Goal: Task Accomplishment & Management: Manage account settings

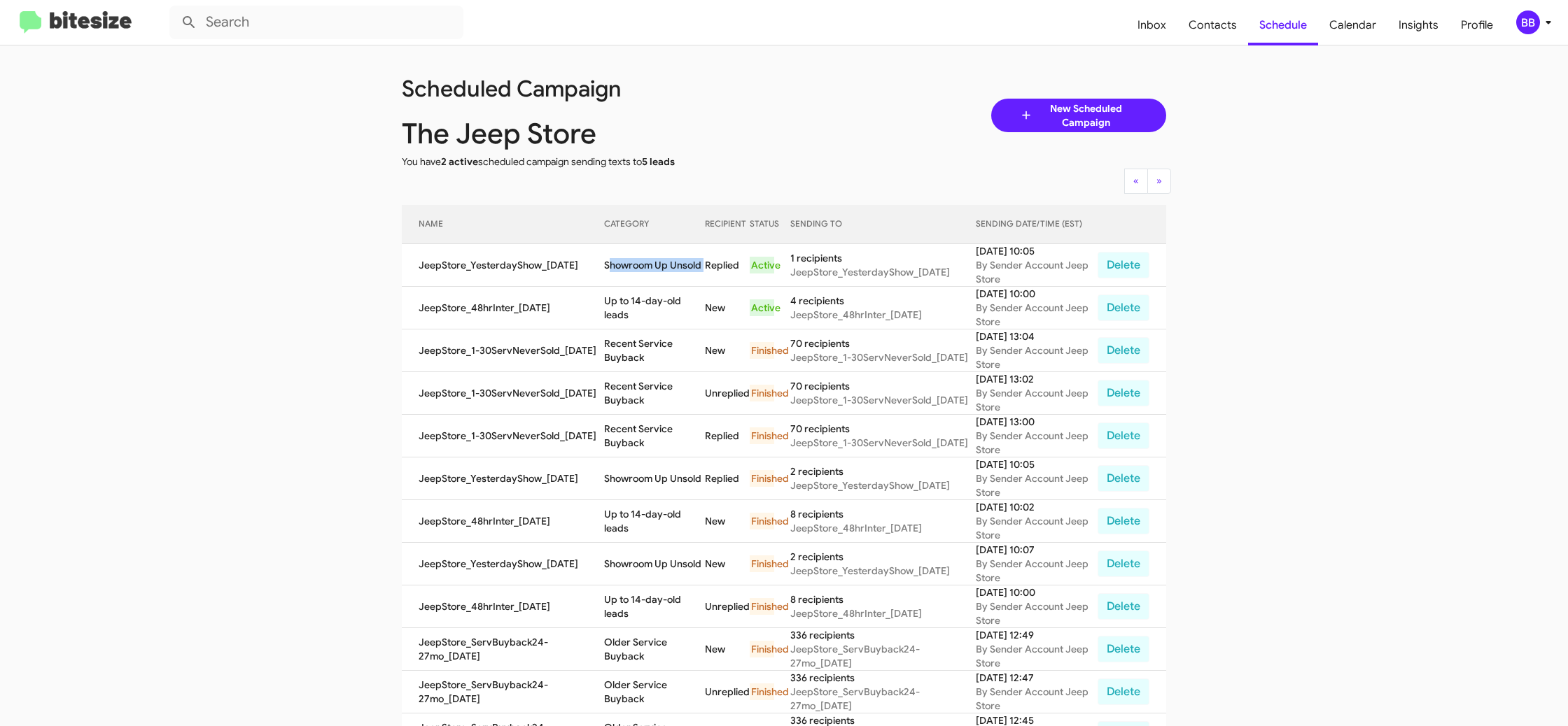
click at [1536, 23] on div "BB" at bounding box center [1528, 22] width 24 height 24
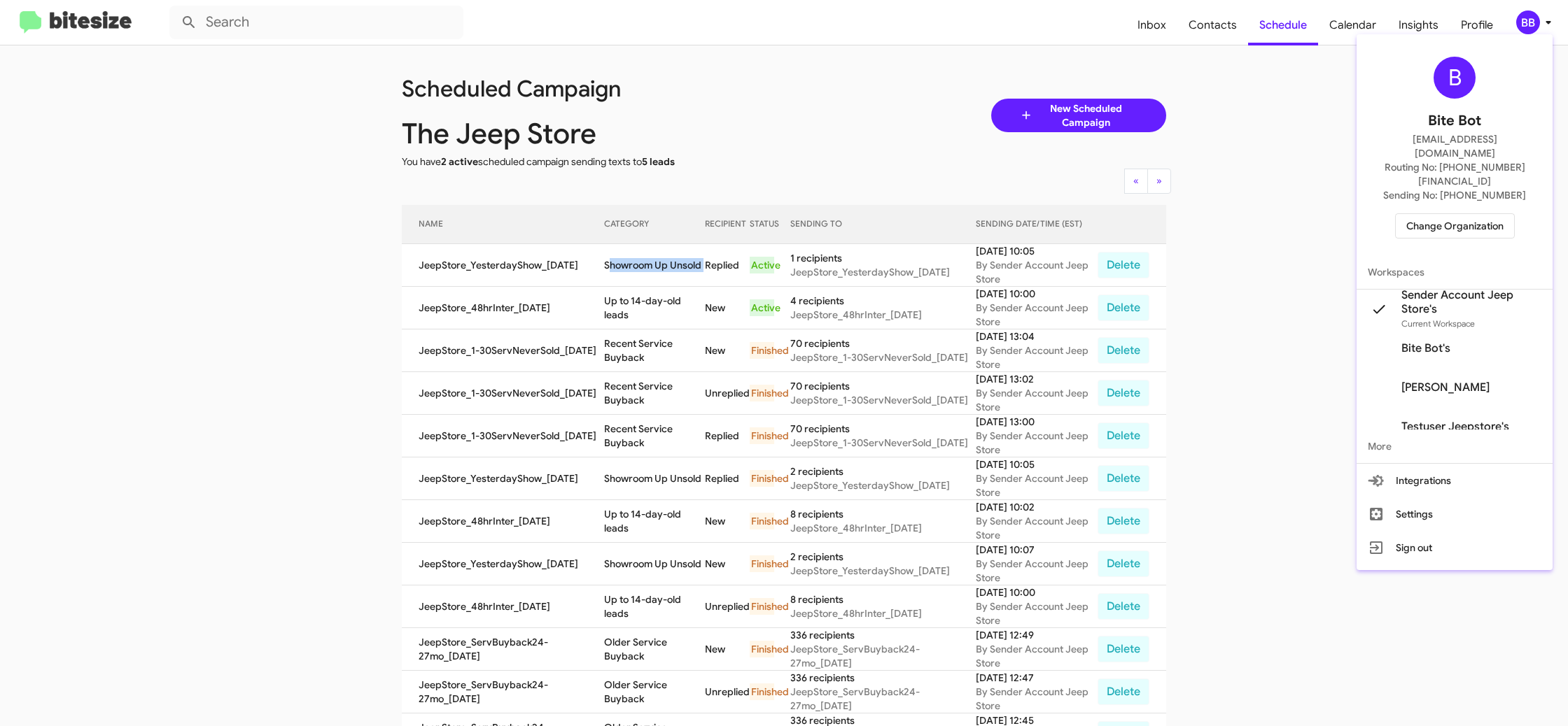
click at [1444, 214] on span "Change Organization" at bounding box center [1454, 226] width 97 height 24
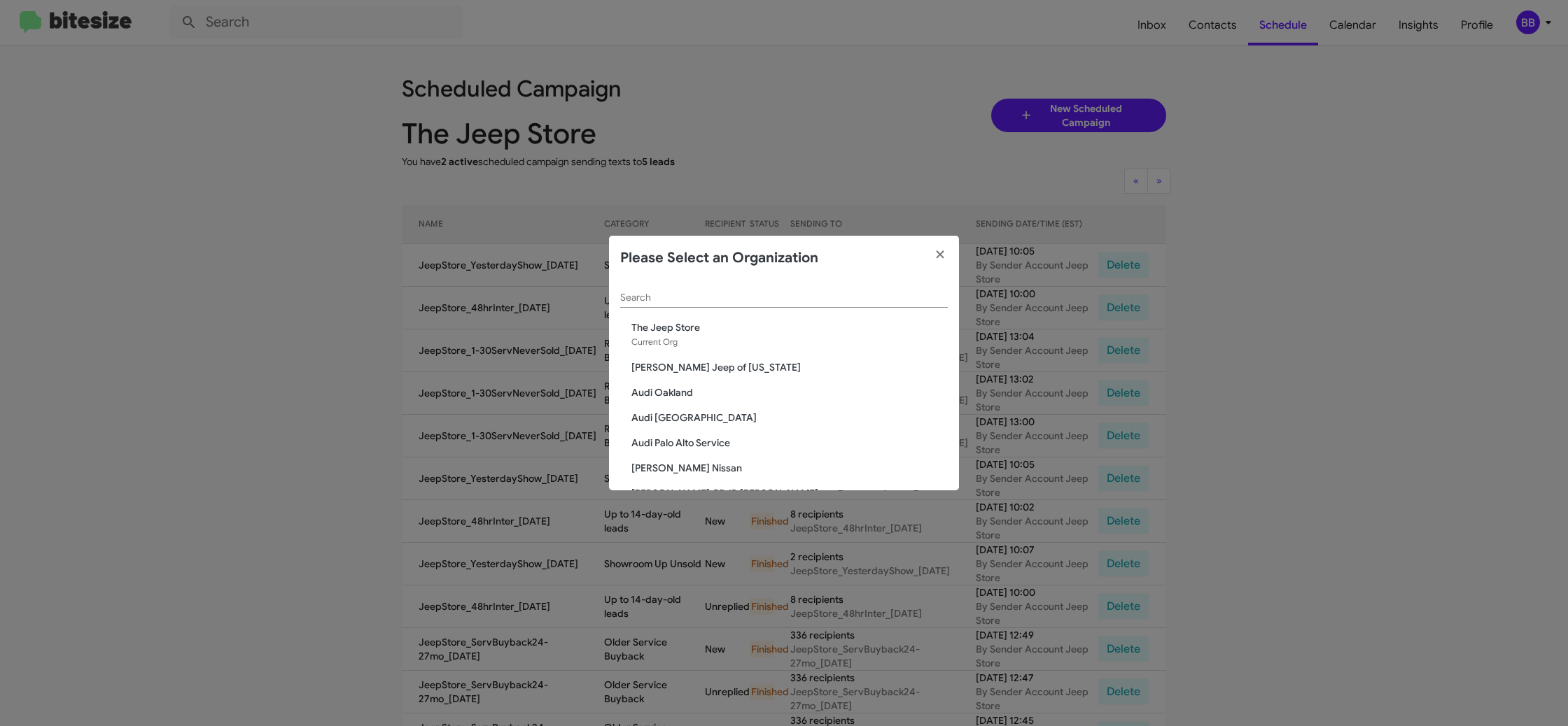
click at [694, 294] on input "Search" at bounding box center [783, 298] width 327 height 12
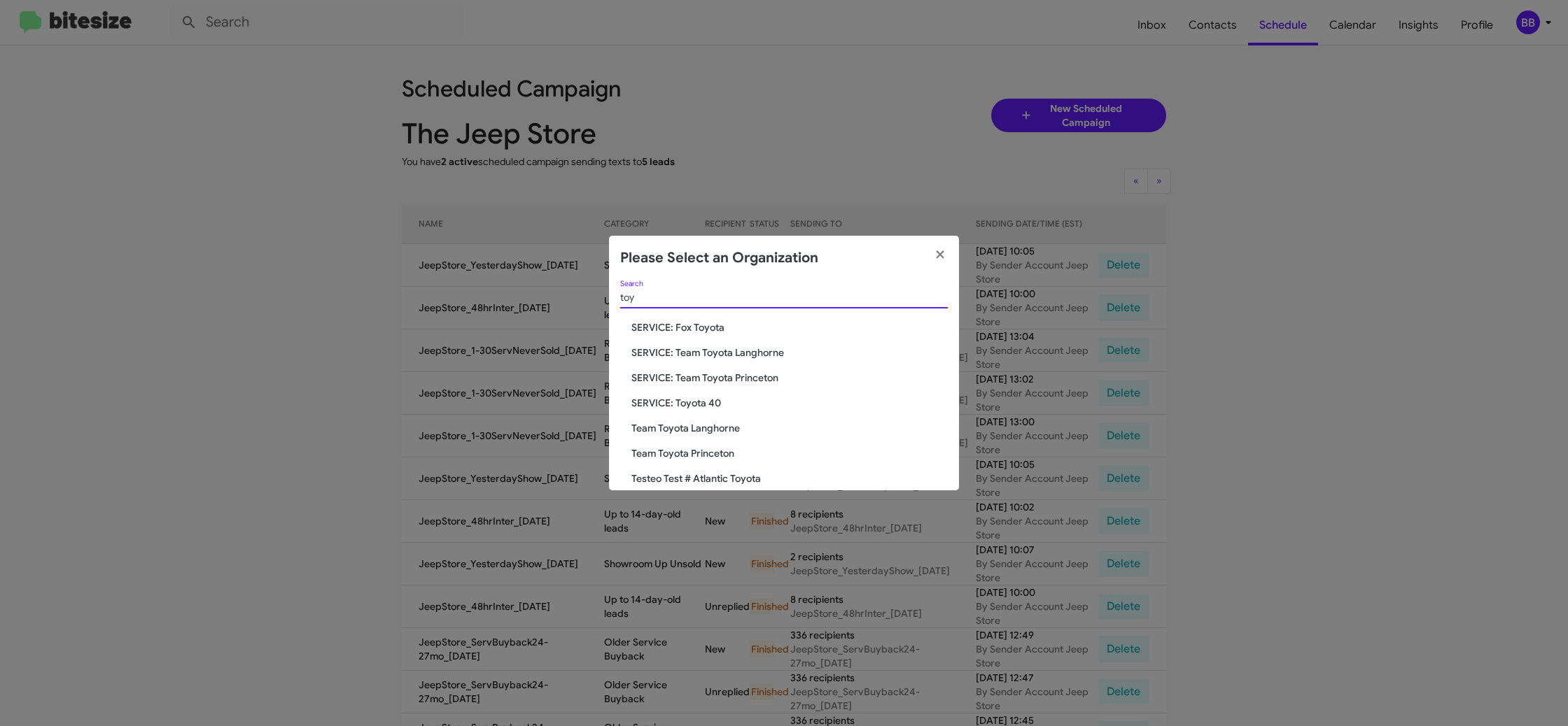
type input "toy"
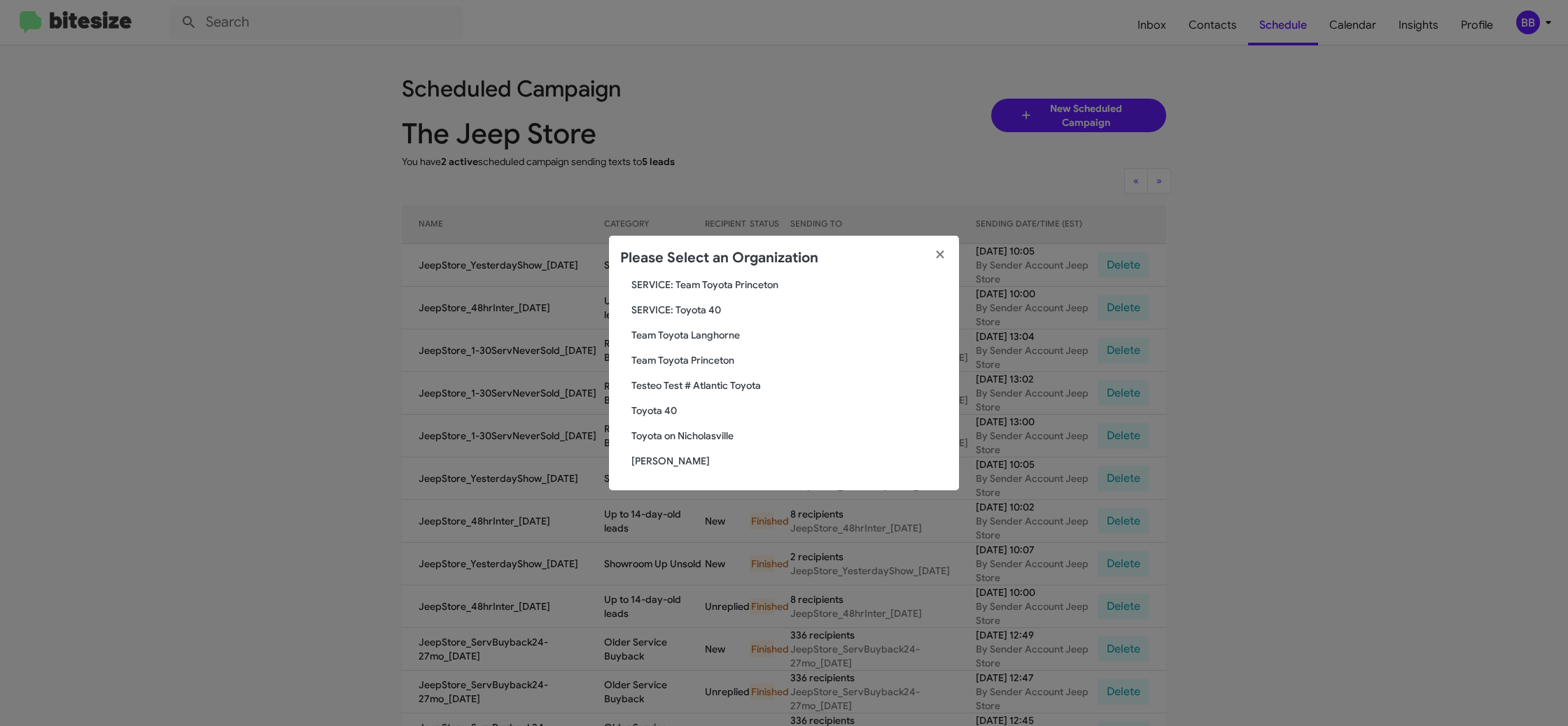
click at [655, 418] on div "toy Search SERVICE: Fox Toyota SERVICE: Team Toyota Langhorne SERVICE: Team Toy…" at bounding box center [784, 385] width 350 height 210
click at [656, 415] on span "Toyota 40" at bounding box center [790, 410] width 317 height 14
click at [651, 400] on div "toy Search SERVICE: Fox Toyota SERVICE: Team Toyota Langhorne SERVICE: Team Toy…" at bounding box center [784, 385] width 350 height 210
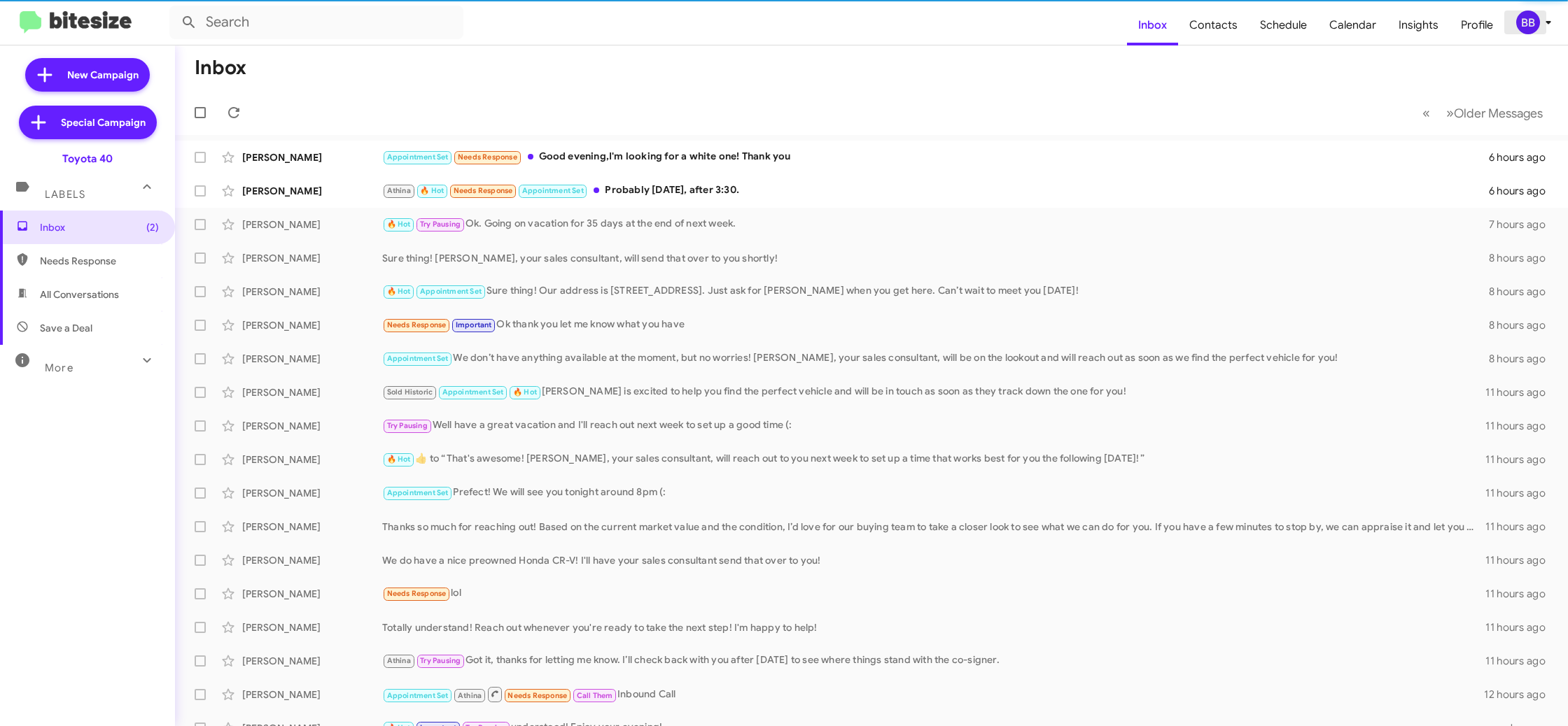
click at [1536, 26] on div "BB" at bounding box center [1528, 22] width 24 height 24
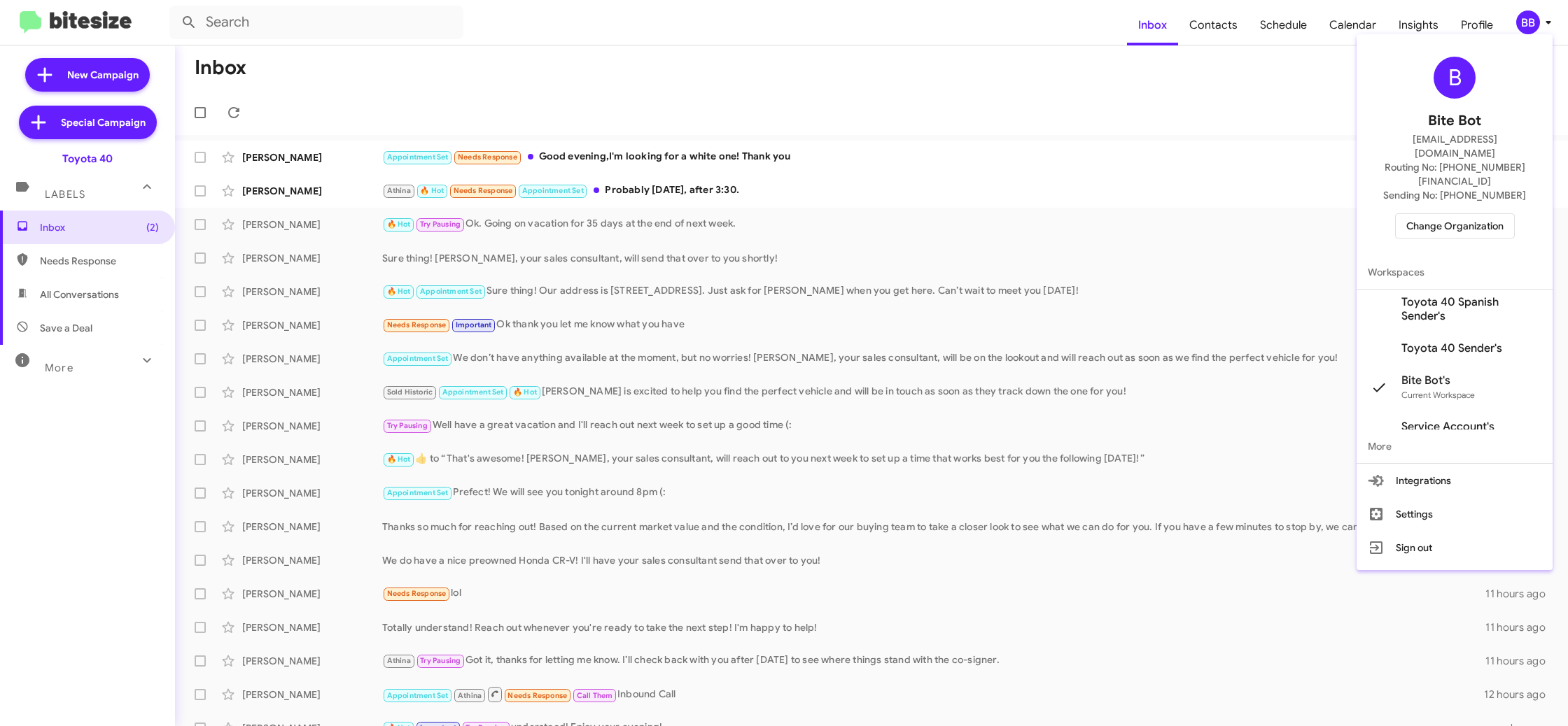
click at [1463, 341] on span "Toyota 40 Sender's" at bounding box center [1452, 348] width 101 height 14
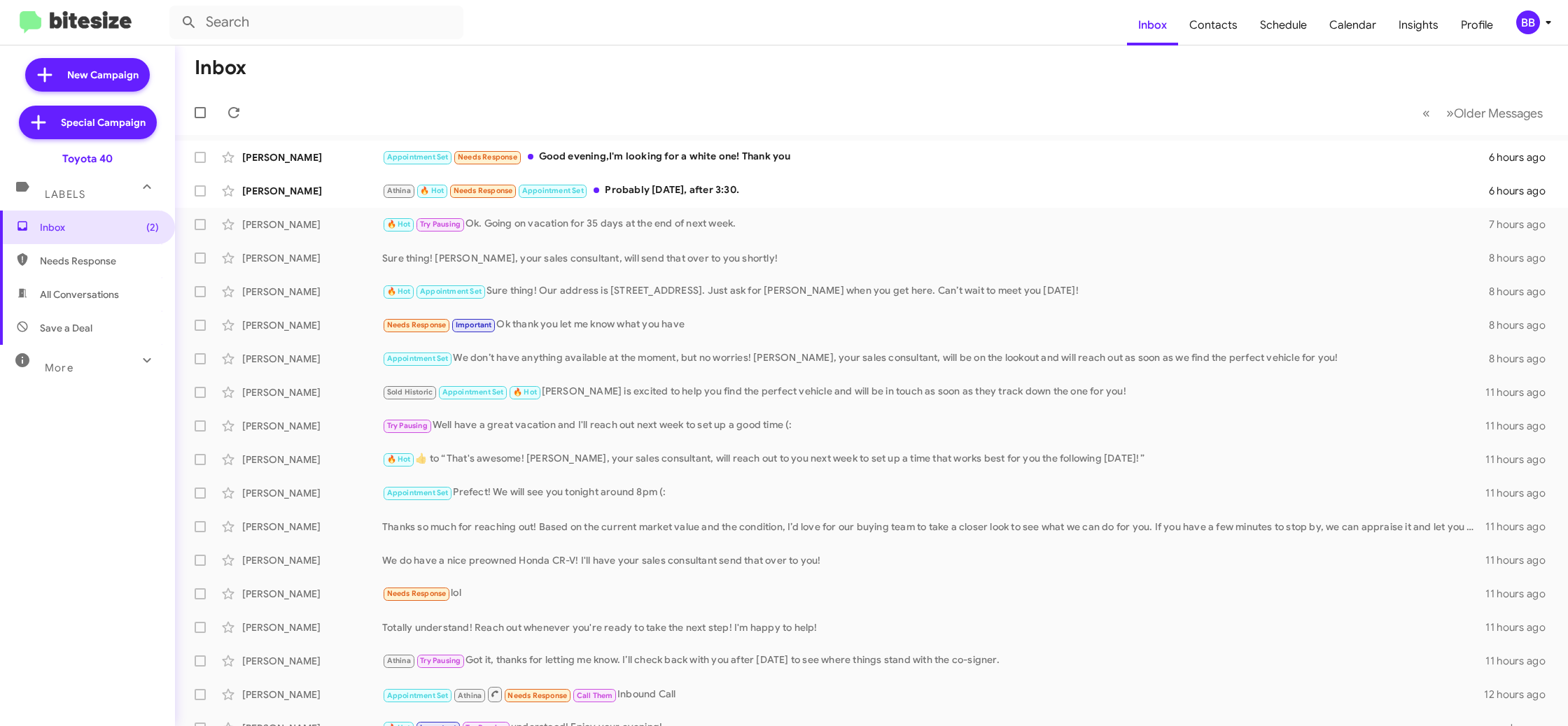
click at [1519, 25] on div "BB" at bounding box center [1528, 22] width 24 height 24
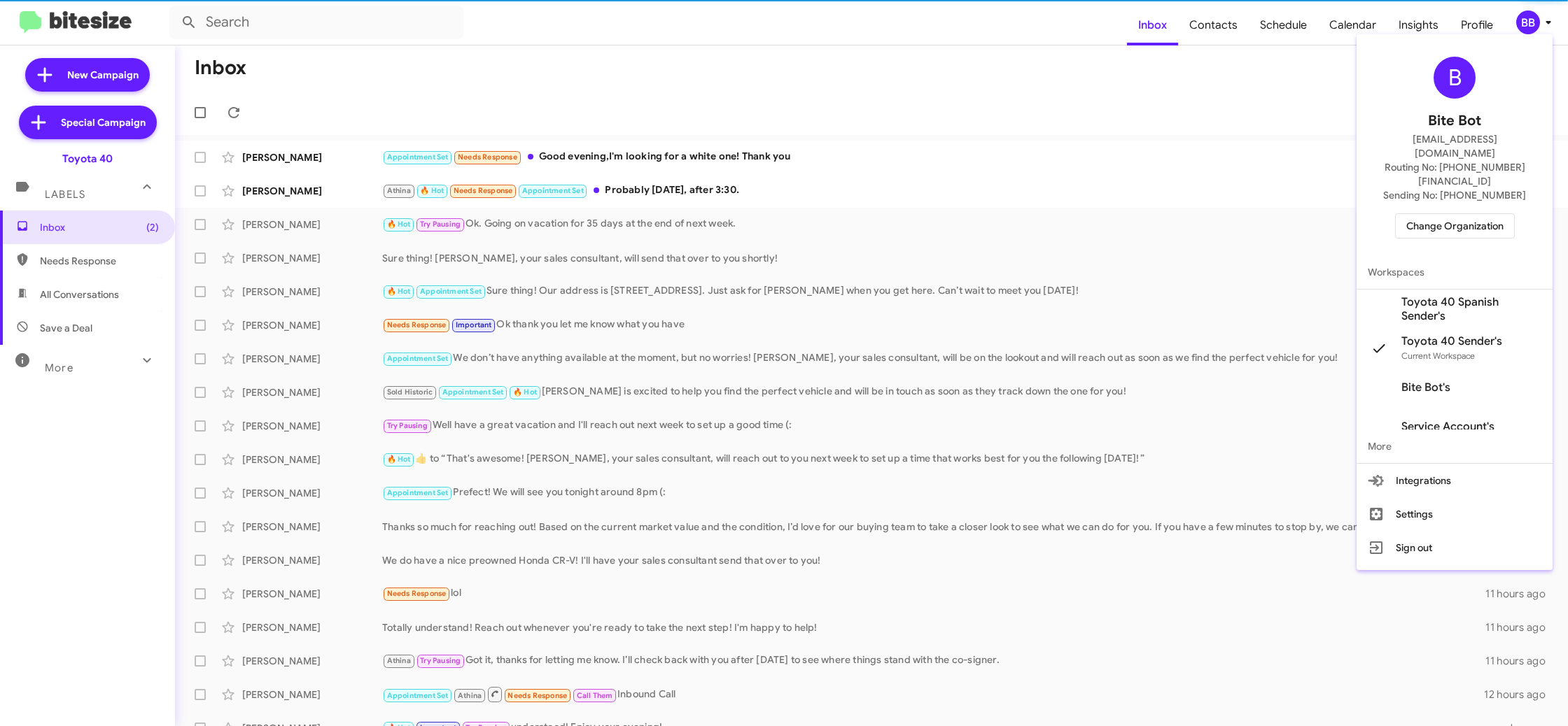
click at [1472, 214] on span "Change Organization" at bounding box center [1454, 226] width 97 height 24
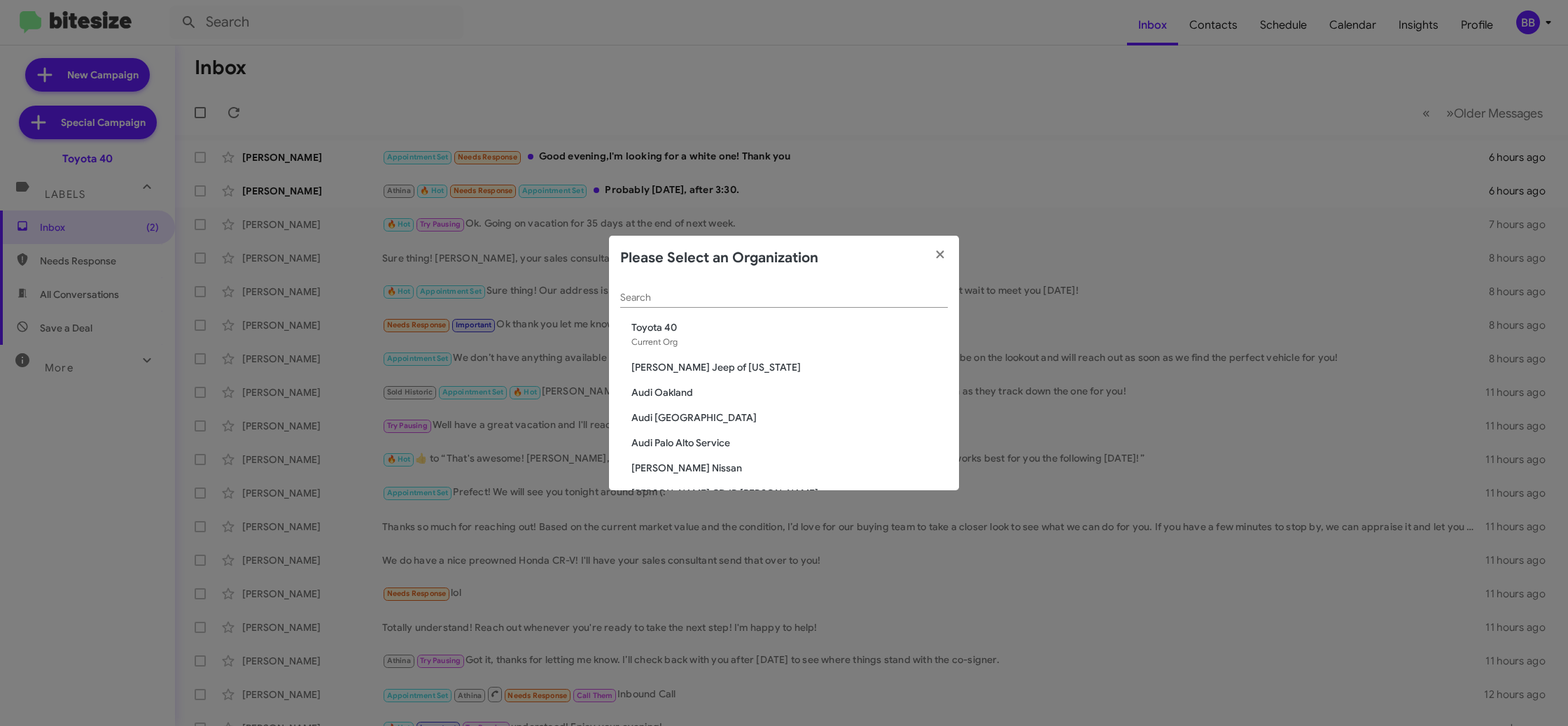
click at [696, 294] on input "Search" at bounding box center [783, 298] width 327 height 12
type input "k"
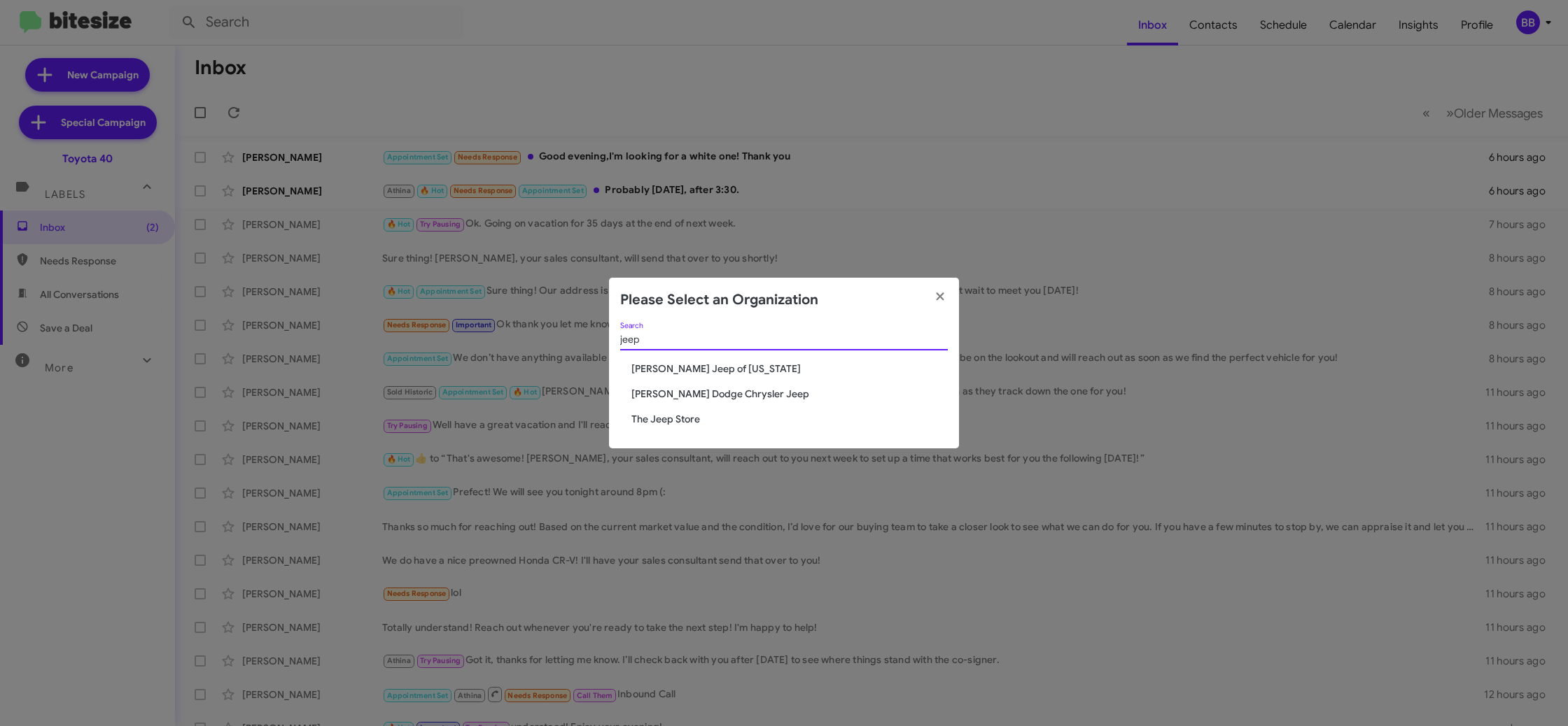
type input "jeep"
click at [1253, 536] on modal-container "Please Select an Organization jeep Search Adams Jeep of Maryland Nielsen Dodge …" at bounding box center [784, 363] width 1568 height 726
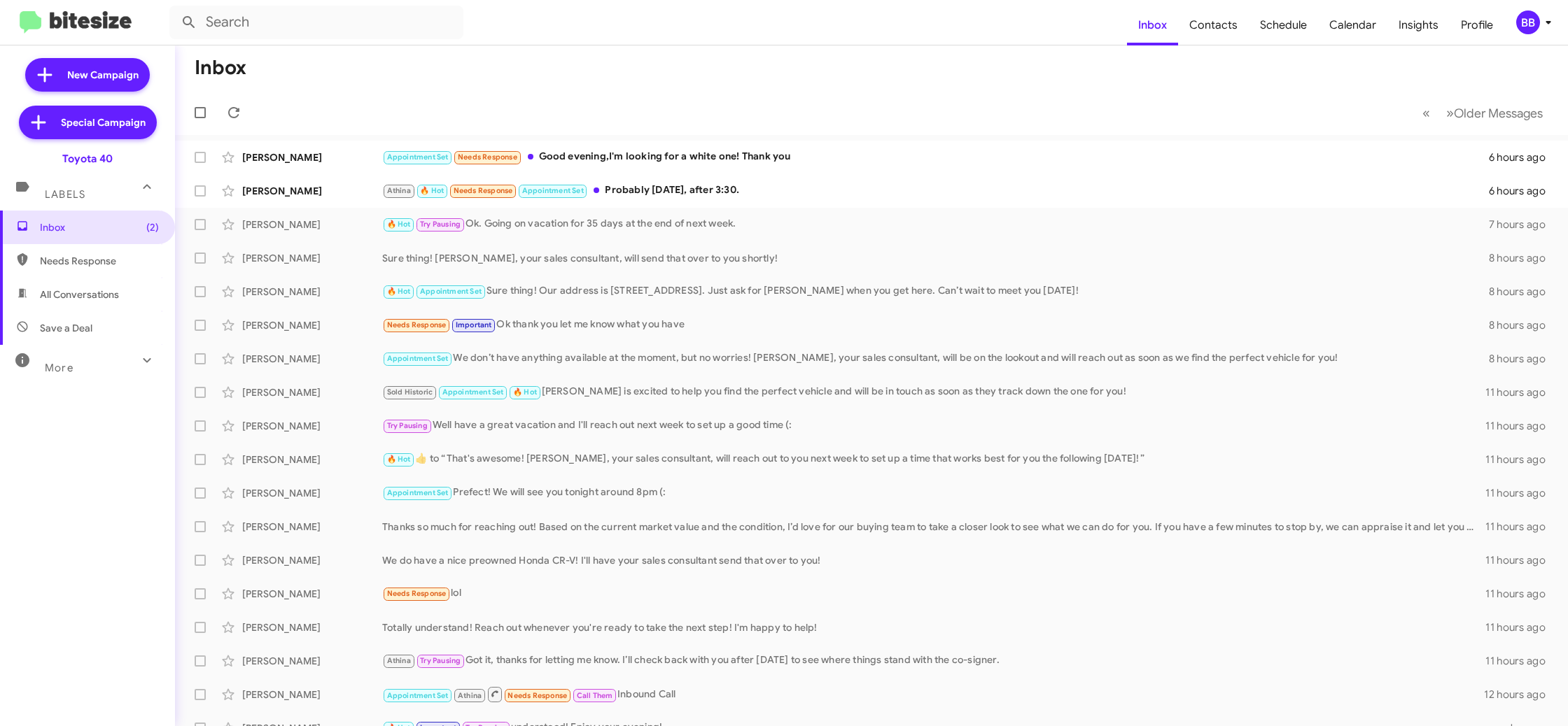
scroll to position [6, 0]
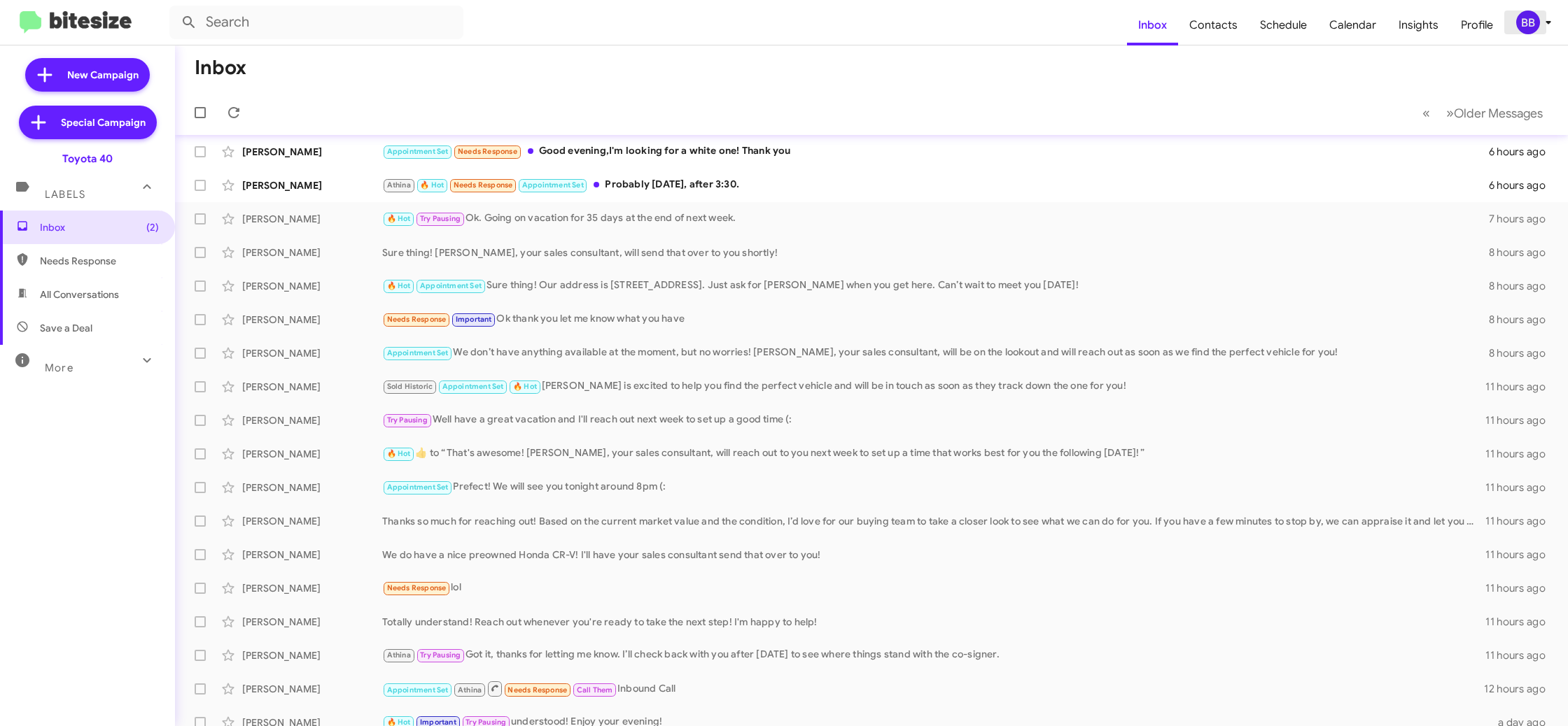
drag, startPoint x: 1549, startPoint y: 23, endPoint x: 1536, endPoint y: 28, distance: 13.9
click at [1547, 23] on icon at bounding box center [1548, 22] width 16 height 16
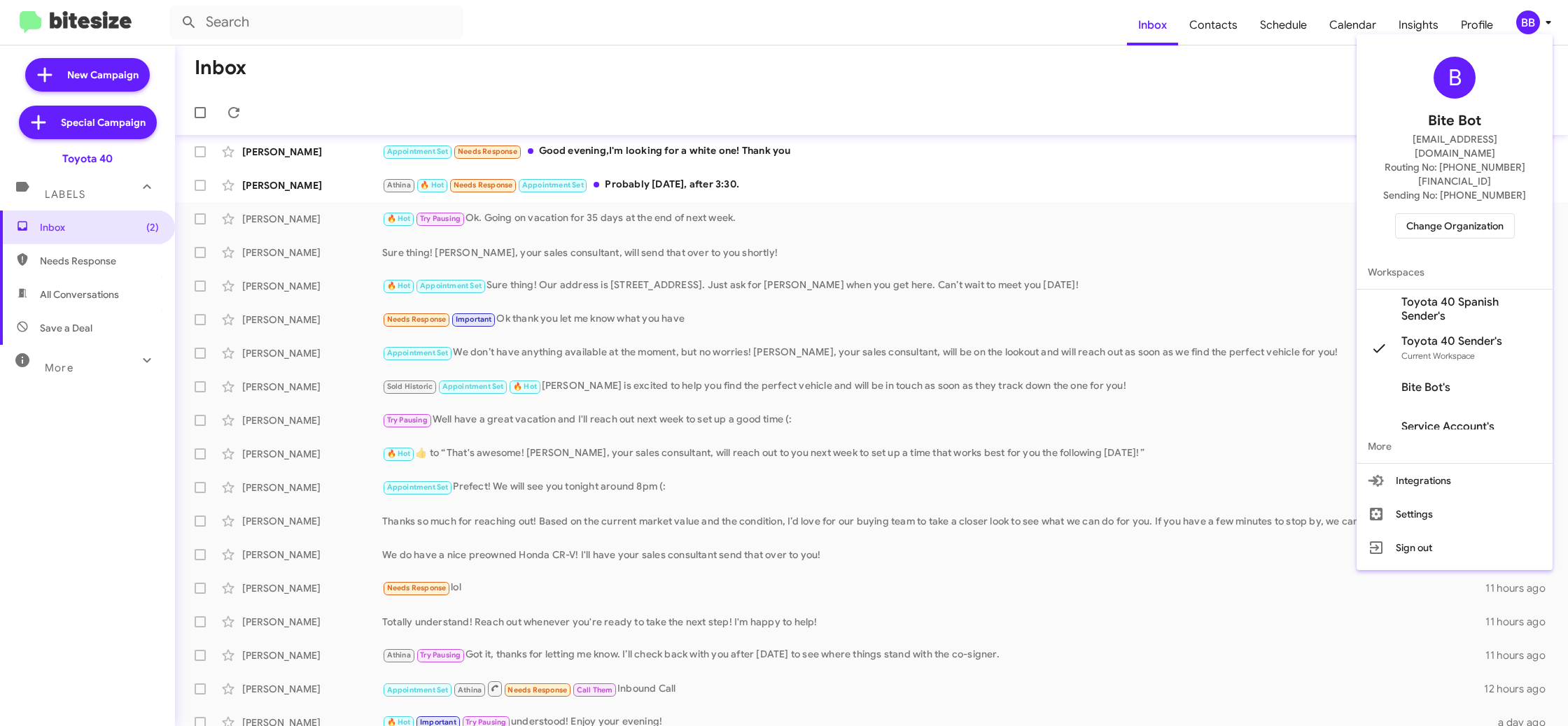
drag, startPoint x: 1172, startPoint y: 53, endPoint x: 1188, endPoint y: 47, distance: 17.1
click at [1179, 49] on div at bounding box center [784, 363] width 1568 height 726
click at [1210, 35] on span "Contacts" at bounding box center [1214, 25] width 71 height 40
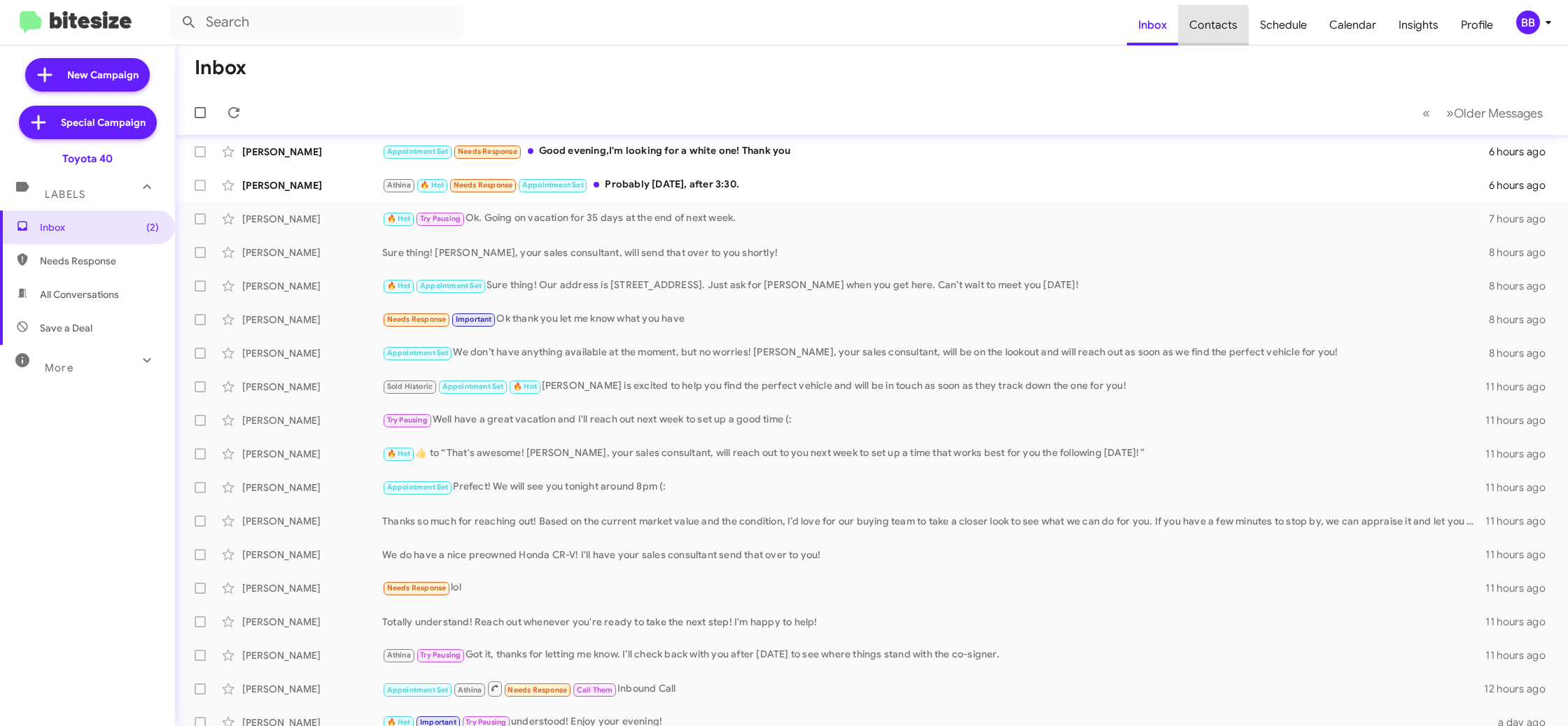
click at [1210, 35] on span "Contacts" at bounding box center [1214, 25] width 71 height 40
drag, startPoint x: 1210, startPoint y: 35, endPoint x: 1061, endPoint y: 7, distance: 151.6
click at [1206, 34] on span "Contacts" at bounding box center [1214, 25] width 71 height 40
type input "in:groups"
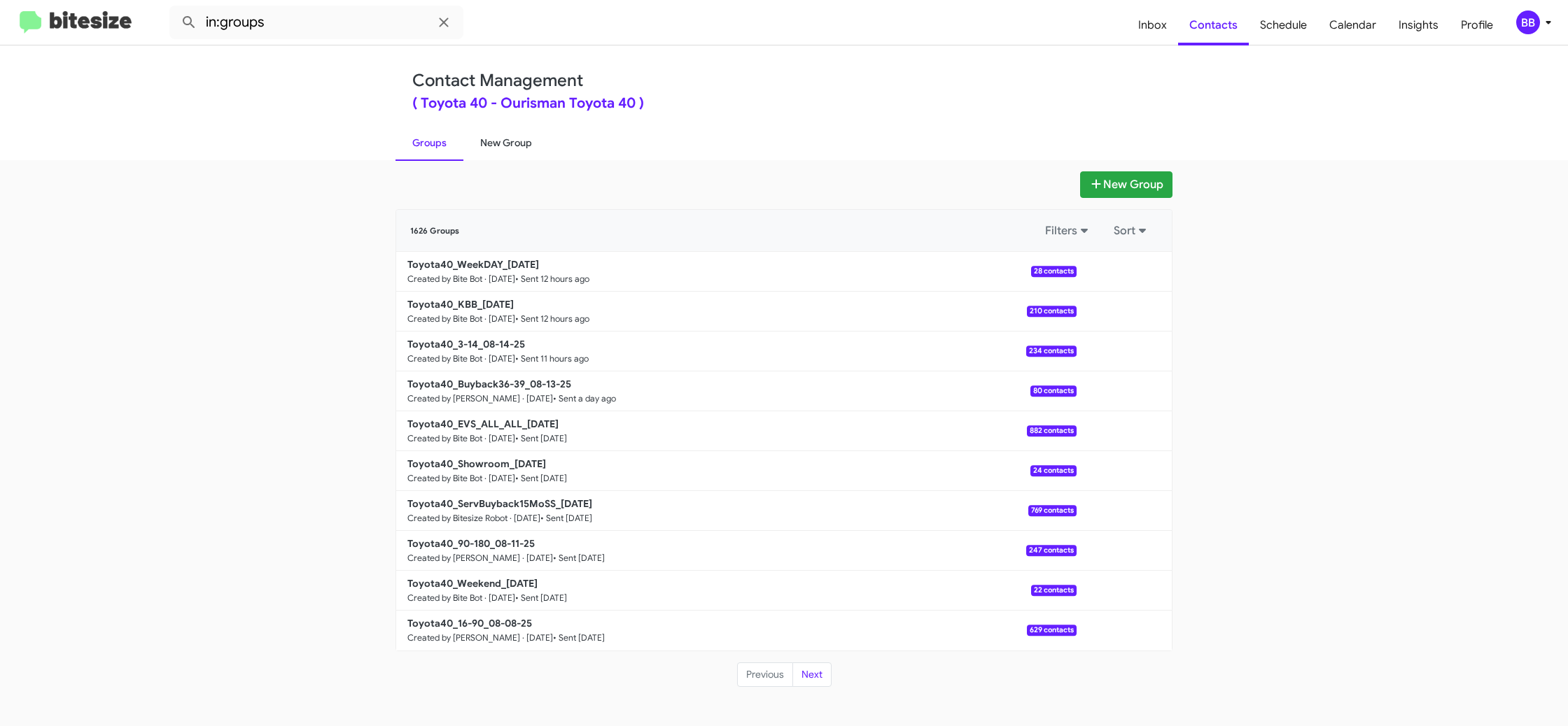
click at [518, 142] on link "New Group" at bounding box center [506, 143] width 86 height 36
click at [513, 131] on link "New Group" at bounding box center [506, 143] width 86 height 36
